Goal: Find contact information: Find contact information

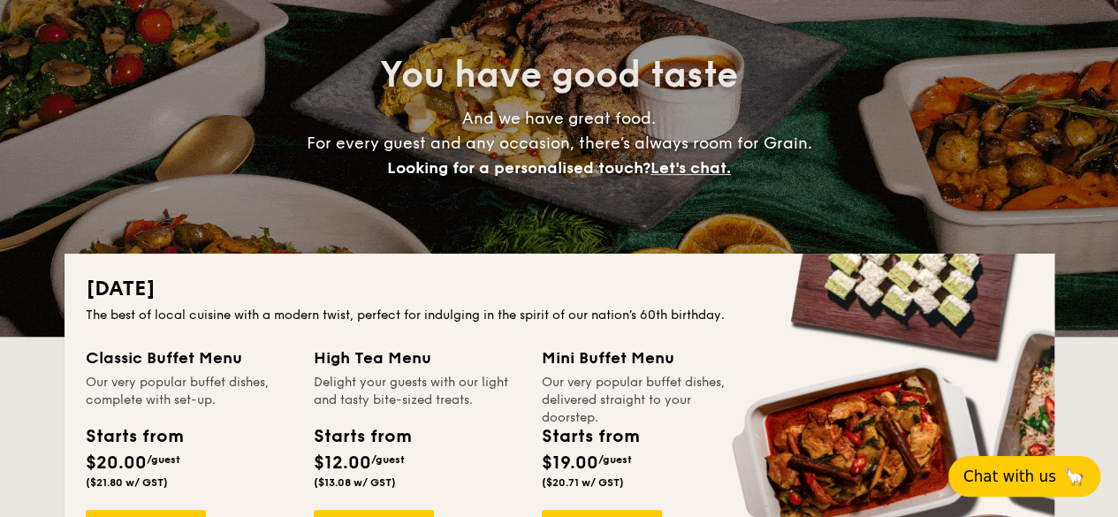
scroll to position [265, 0]
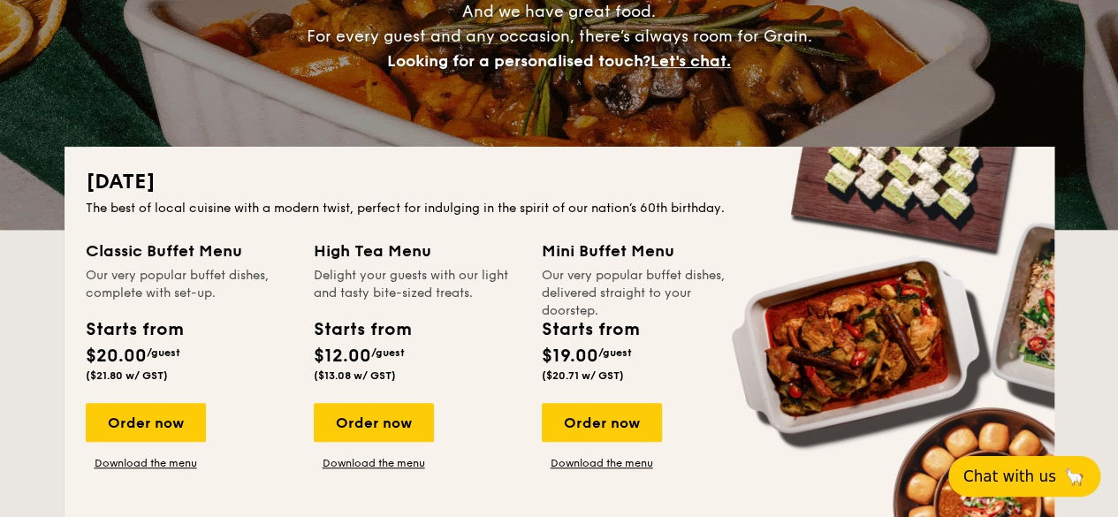
click at [1022, 464] on button "Chat with us 🦙" at bounding box center [1024, 476] width 152 height 41
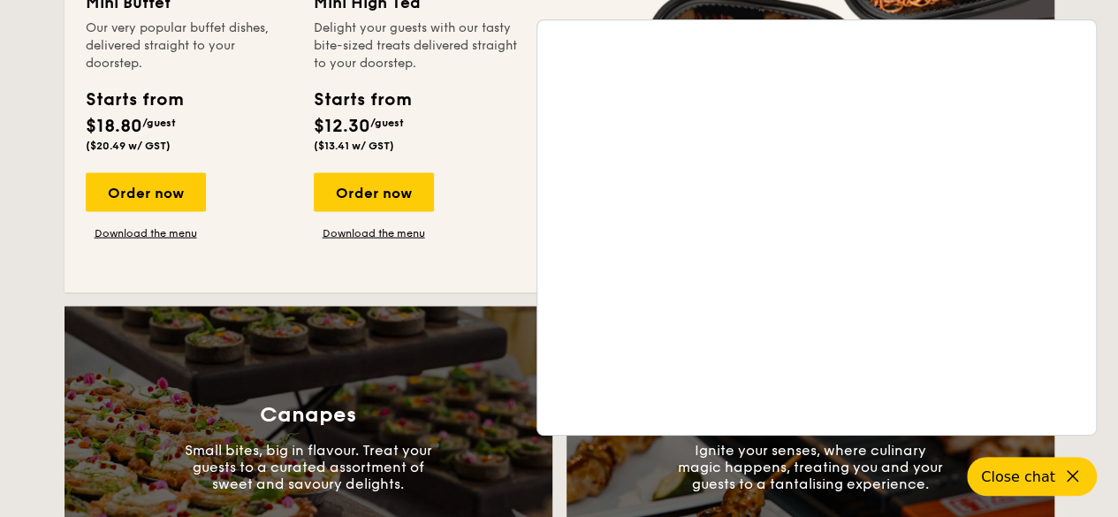
scroll to position [1945, 0]
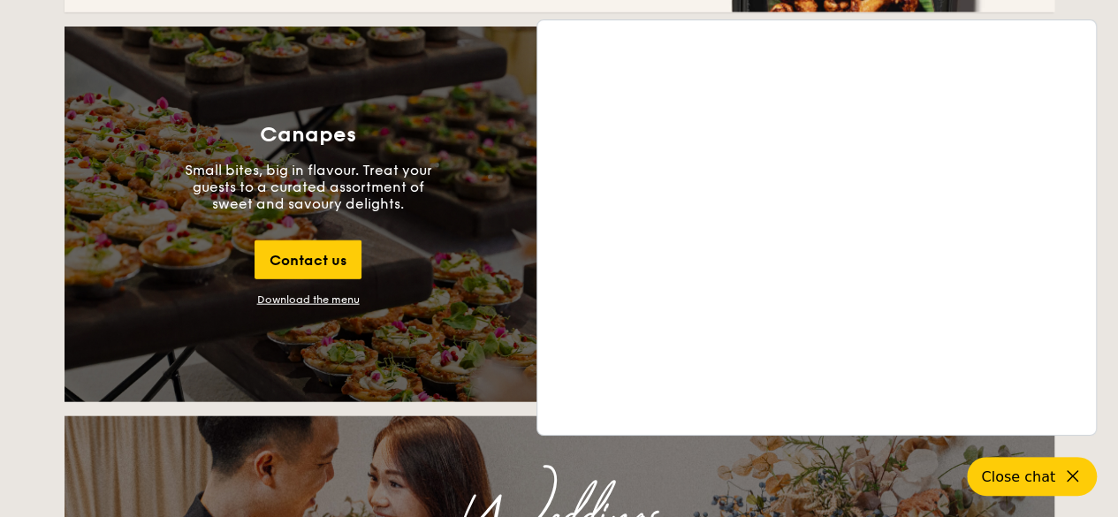
click at [1110, 172] on div "National Day The best of local cuisine with a modern twist, perfect for indulgi…" at bounding box center [559, 387] width 1118 height 3841
click at [1106, 174] on div "National Day The best of local cuisine with a modern twist, perfect for indulgi…" at bounding box center [559, 387] width 1118 height 3841
click at [1036, 474] on span "Close chat" at bounding box center [1017, 477] width 78 height 18
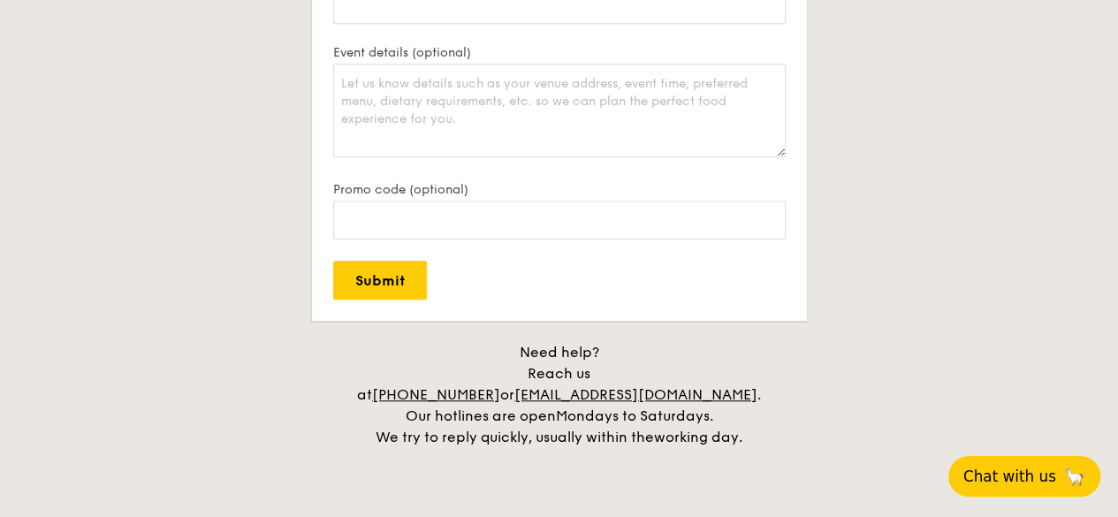
scroll to position [3832, 0]
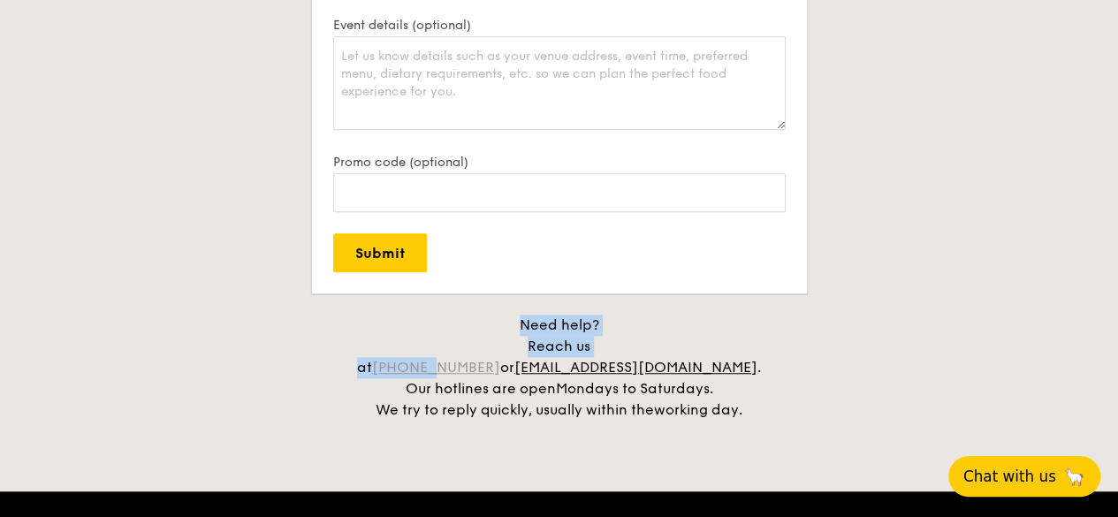
drag, startPoint x: 449, startPoint y: 331, endPoint x: 504, endPoint y: 350, distance: 57.9
click at [504, 350] on div "Need help? Reach us at +65 3163 5335 or concierge@grain.com.sg . Our hotlines a…" at bounding box center [560, 368] width 442 height 106
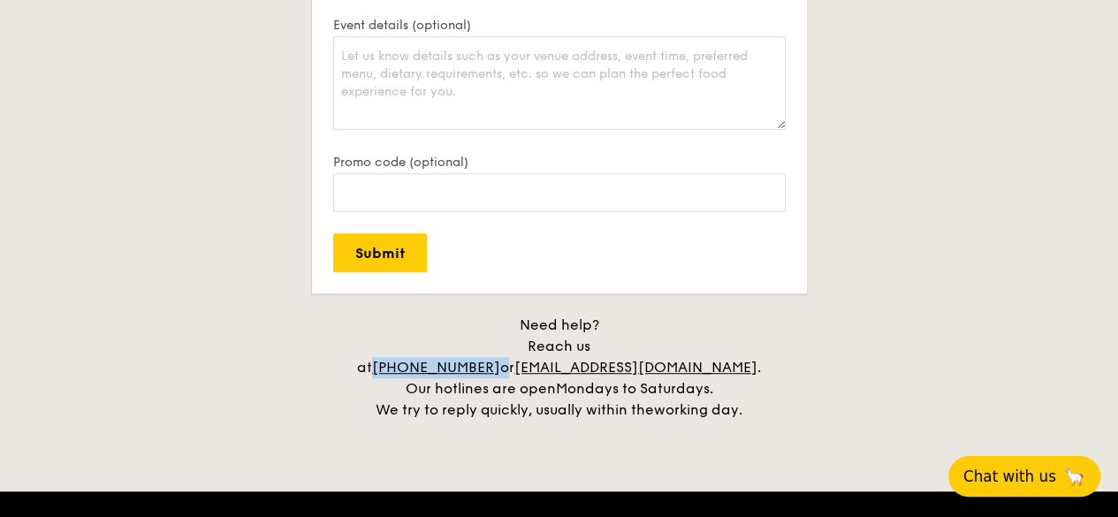
drag, startPoint x: 557, startPoint y: 348, endPoint x: 451, endPoint y: 346, distance: 106.1
click at [451, 346] on div "Need help? Reach us at +65 3163 5335 or concierge@grain.com.sg . Our hotlines a…" at bounding box center [560, 368] width 442 height 106
drag, startPoint x: 457, startPoint y: 346, endPoint x: 302, endPoint y: 364, distance: 155.8
click at [302, 364] on h4 "Need help? Reach us at +65 3163 5335 or concierge@grain.com.sg . Our hotlines a…" at bounding box center [560, 368] width 990 height 106
drag, startPoint x: 555, startPoint y: 341, endPoint x: 483, endPoint y: 333, distance: 72.9
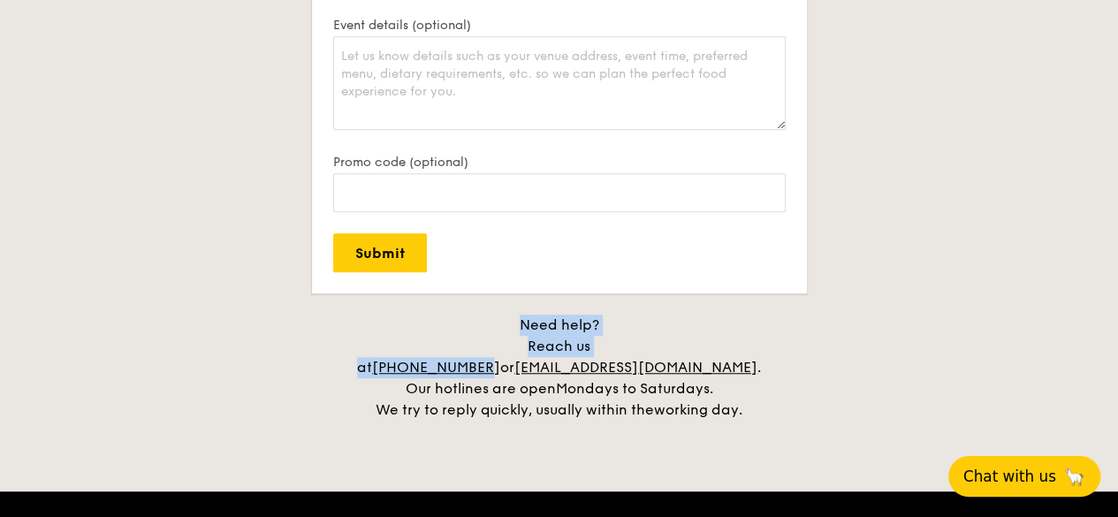
click at [483, 333] on div "Need help? Reach us at +65 3163 5335 or concierge@grain.com.sg . Our hotlines a…" at bounding box center [560, 368] width 442 height 106
click at [507, 353] on div "Need help? Reach us at +65 3163 5335 or concierge@grain.com.sg . Our hotlines a…" at bounding box center [560, 368] width 442 height 106
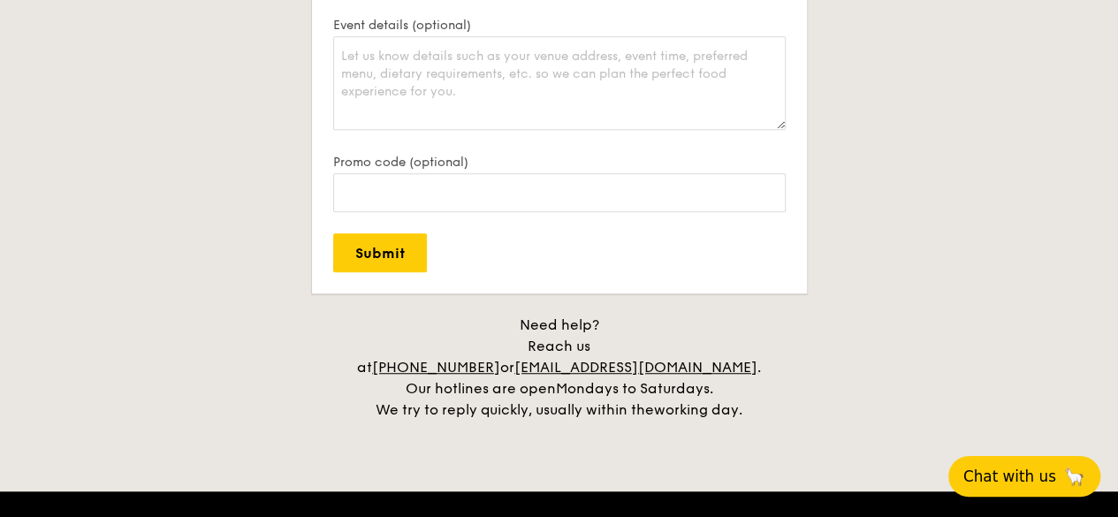
click at [555, 346] on div "Need help? Reach us at +65 3163 5335 or concierge@grain.com.sg . Our hotlines a…" at bounding box center [560, 368] width 442 height 106
drag, startPoint x: 555, startPoint y: 346, endPoint x: 518, endPoint y: 343, distance: 37.3
click at [518, 343] on div "Need help? Reach us at +65 3163 5335 or concierge@grain.com.sg . Our hotlines a…" at bounding box center [560, 368] width 442 height 106
click at [500, 359] on link "[PHONE_NUMBER]" at bounding box center [436, 367] width 128 height 17
click at [818, 280] on div "Contact us We love hearing from our customers. Talk to us about anything. We ar…" at bounding box center [560, 10] width 990 height 820
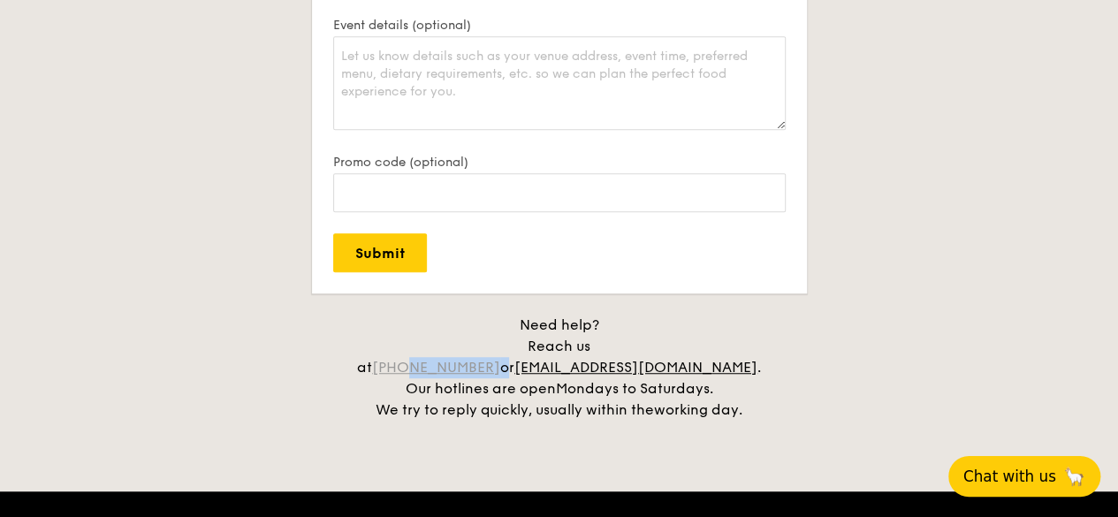
drag, startPoint x: 555, startPoint y: 344, endPoint x: 486, endPoint y: 349, distance: 69.1
click at [486, 349] on div "Need help? Reach us at +65 3163 5335 or concierge@grain.com.sg . Our hotlines a…" at bounding box center [560, 368] width 442 height 106
copy div "3163 5335"
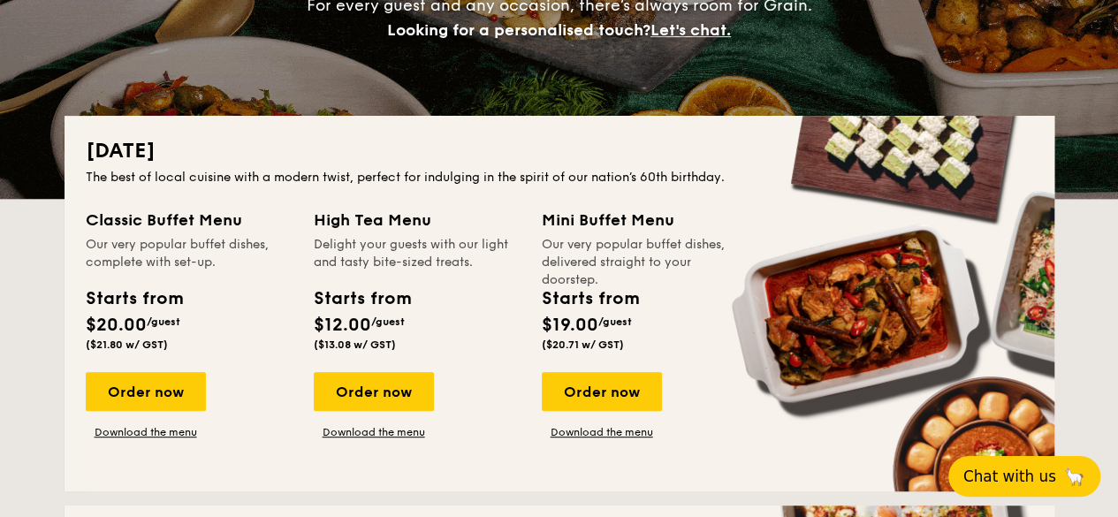
scroll to position [0, 0]
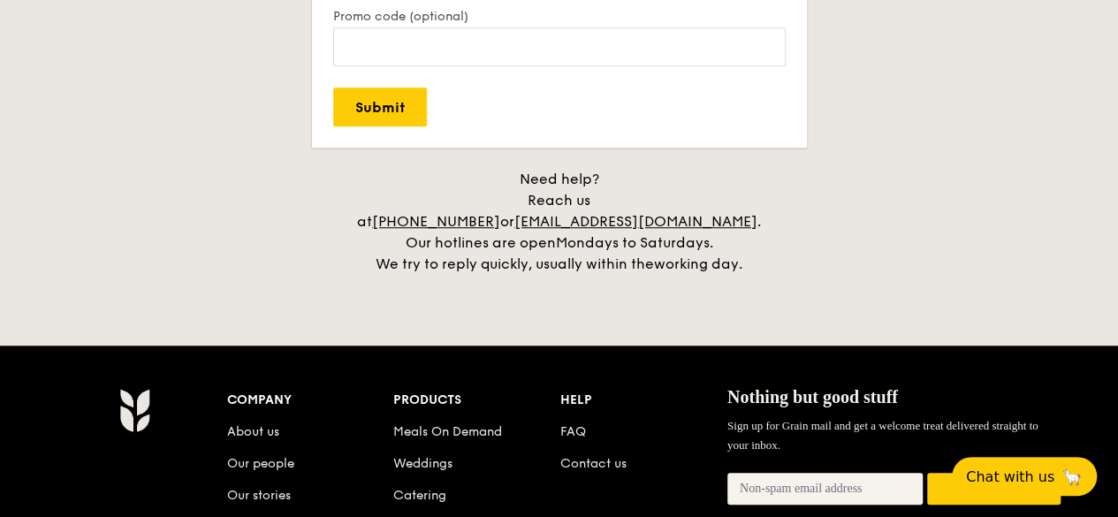
scroll to position [4274, 0]
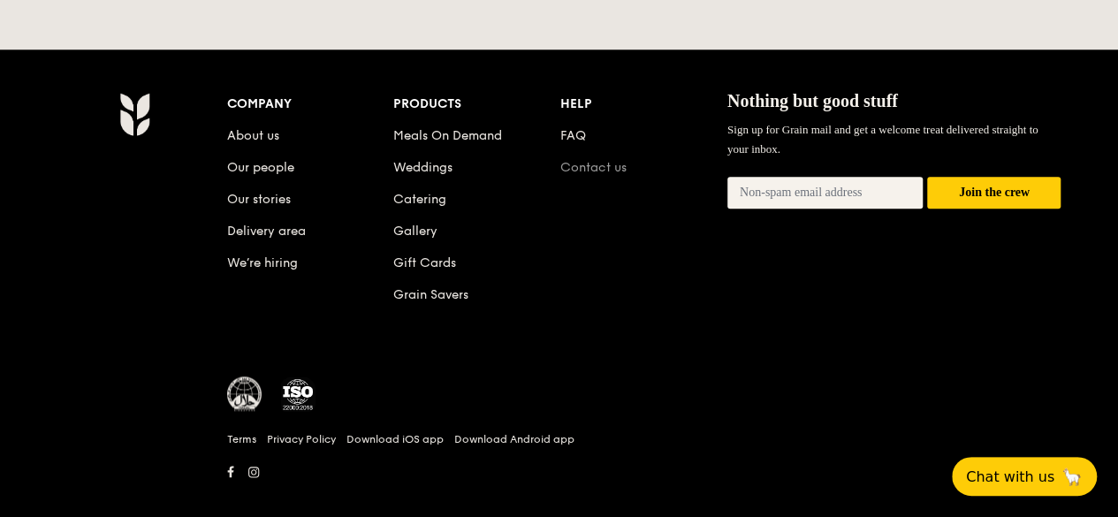
click at [597, 160] on link "Contact us" at bounding box center [593, 167] width 66 height 15
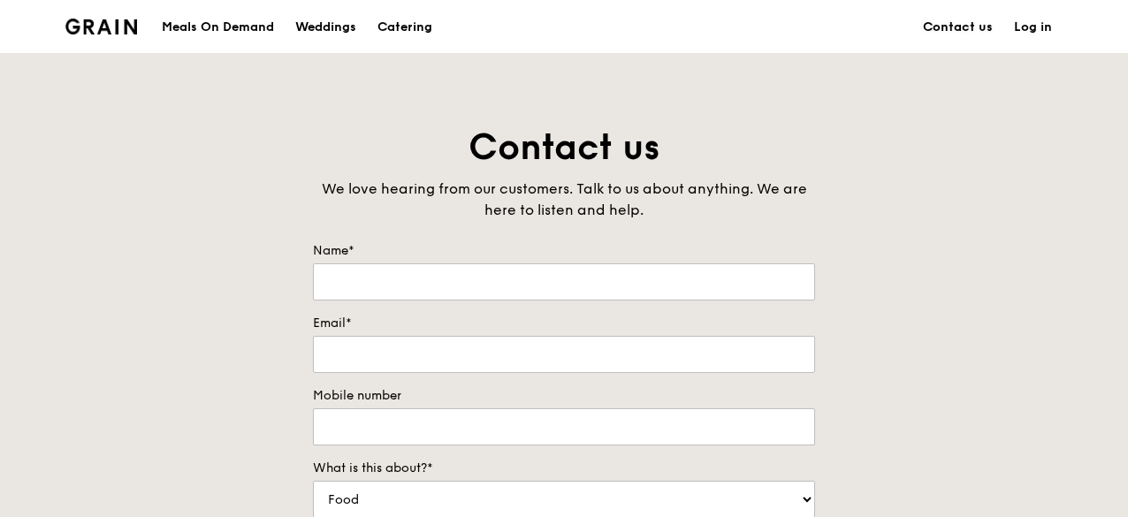
click at [958, 22] on link "Contact us" at bounding box center [957, 27] width 91 height 53
click at [938, 27] on link "Contact us" at bounding box center [957, 27] width 91 height 53
